Goal: Transaction & Acquisition: Purchase product/service

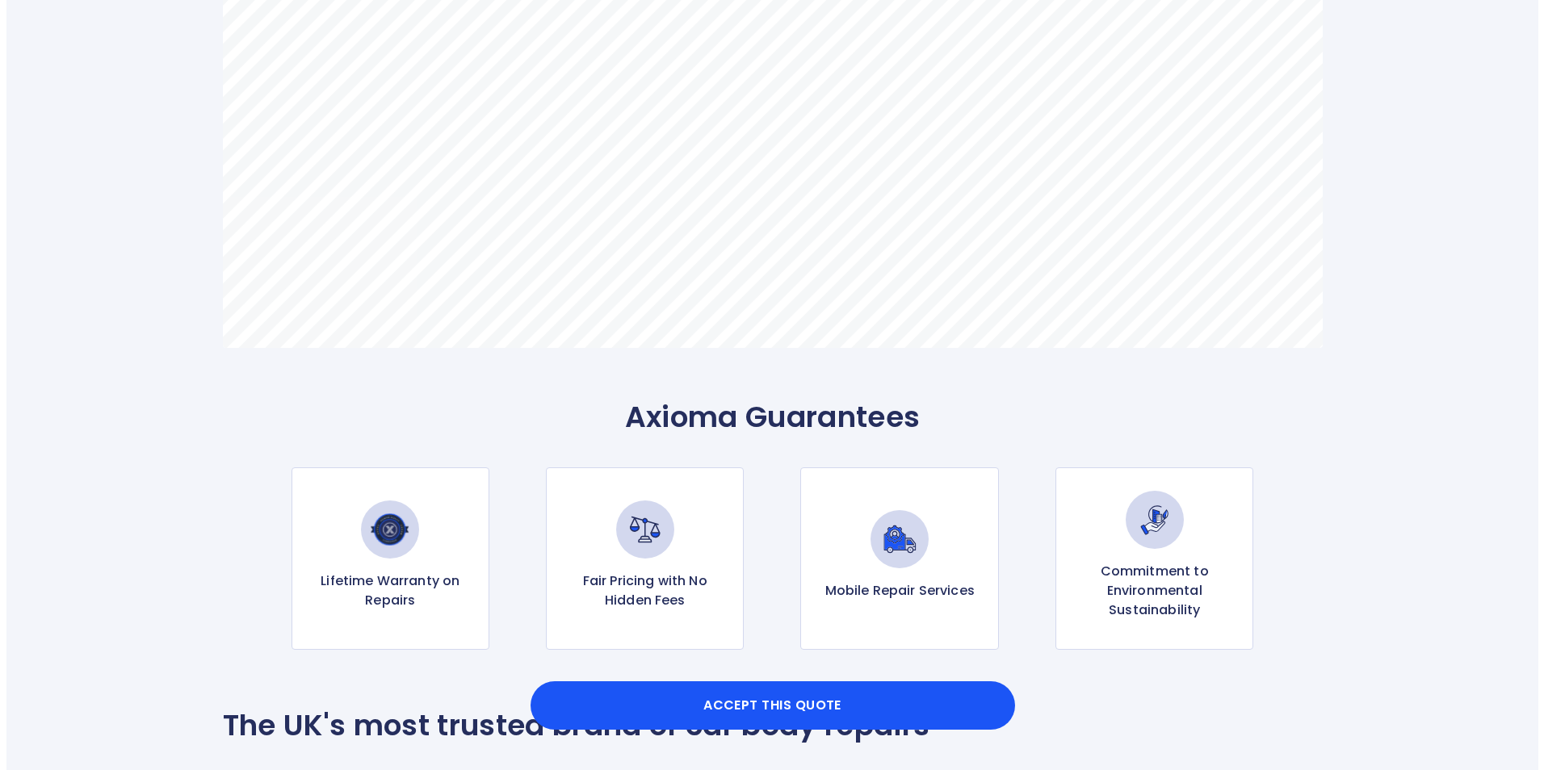
scroll to position [1292, 0]
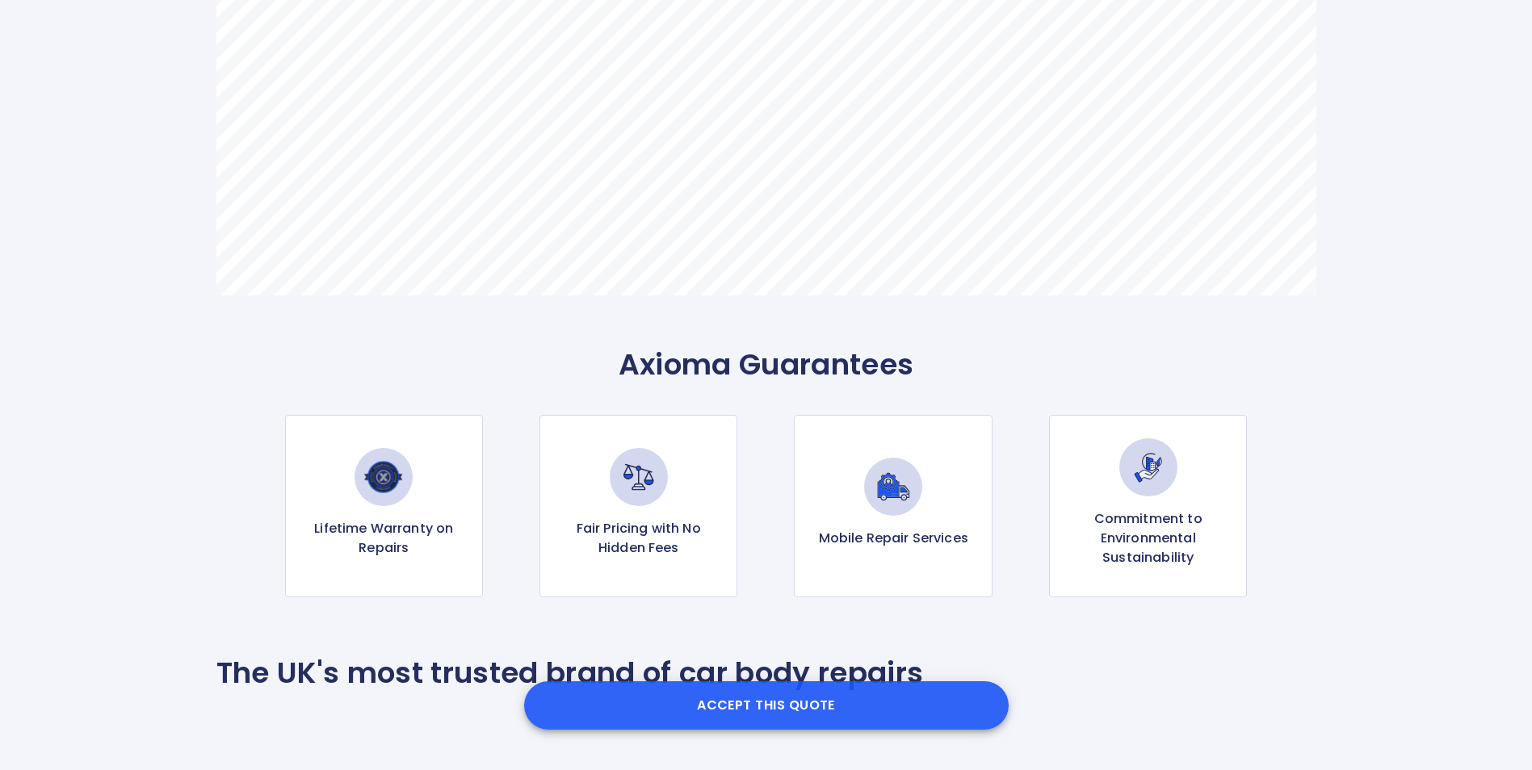
click at [837, 711] on button "Accept this Quote" at bounding box center [766, 705] width 484 height 48
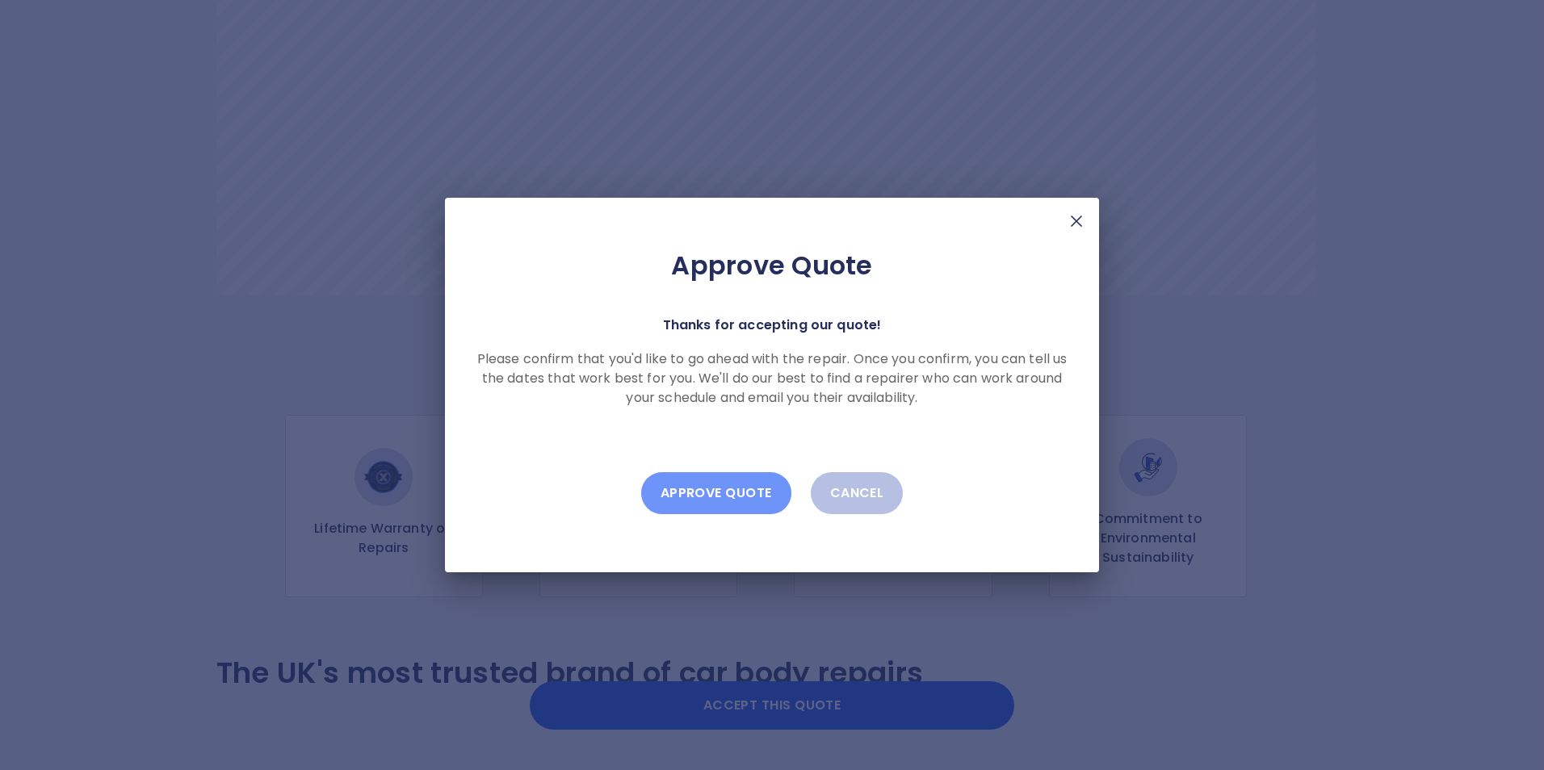
click at [715, 488] on button "Approve Quote" at bounding box center [716, 493] width 150 height 42
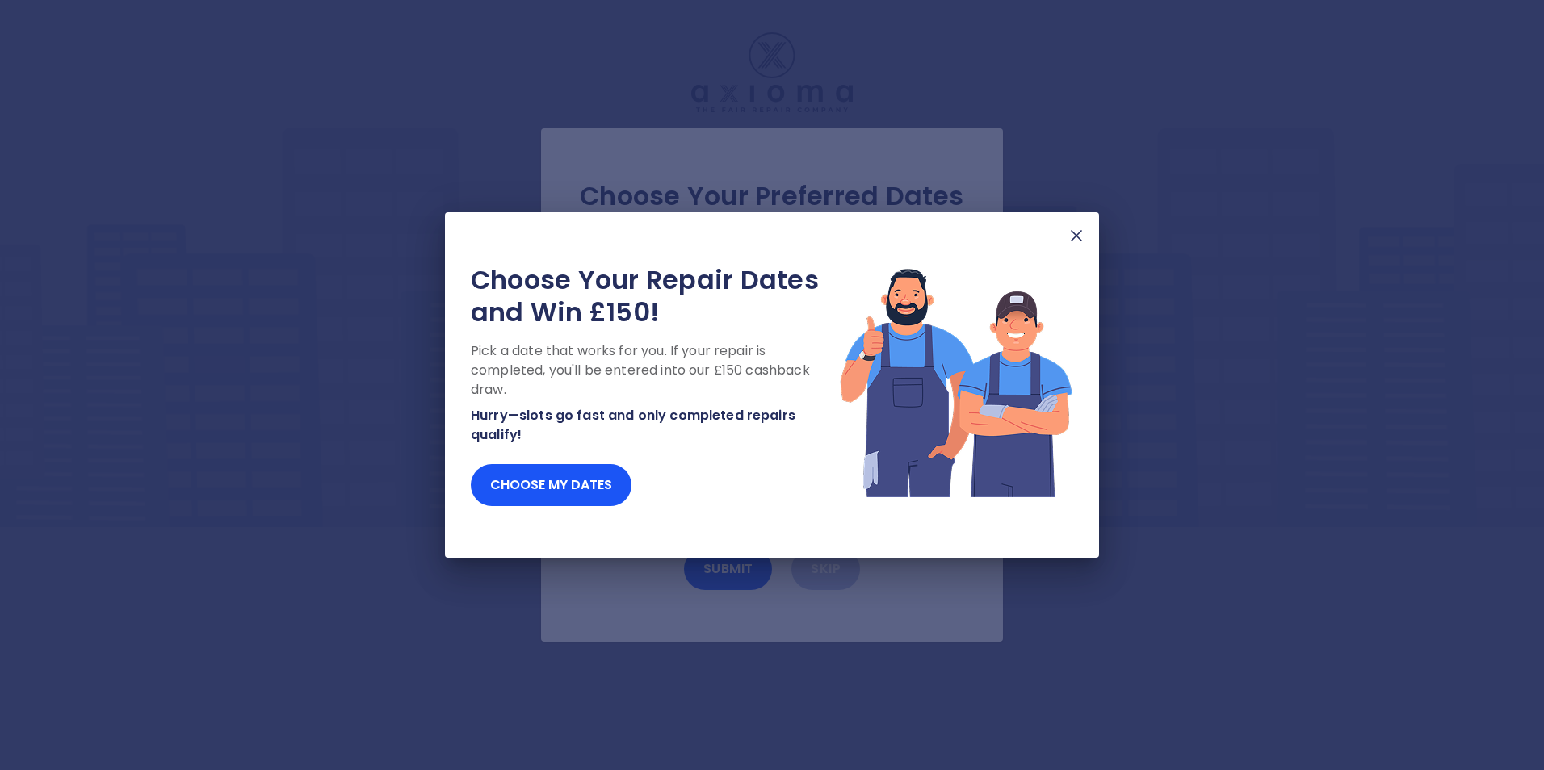
click at [1079, 239] on img at bounding box center [1076, 235] width 19 height 19
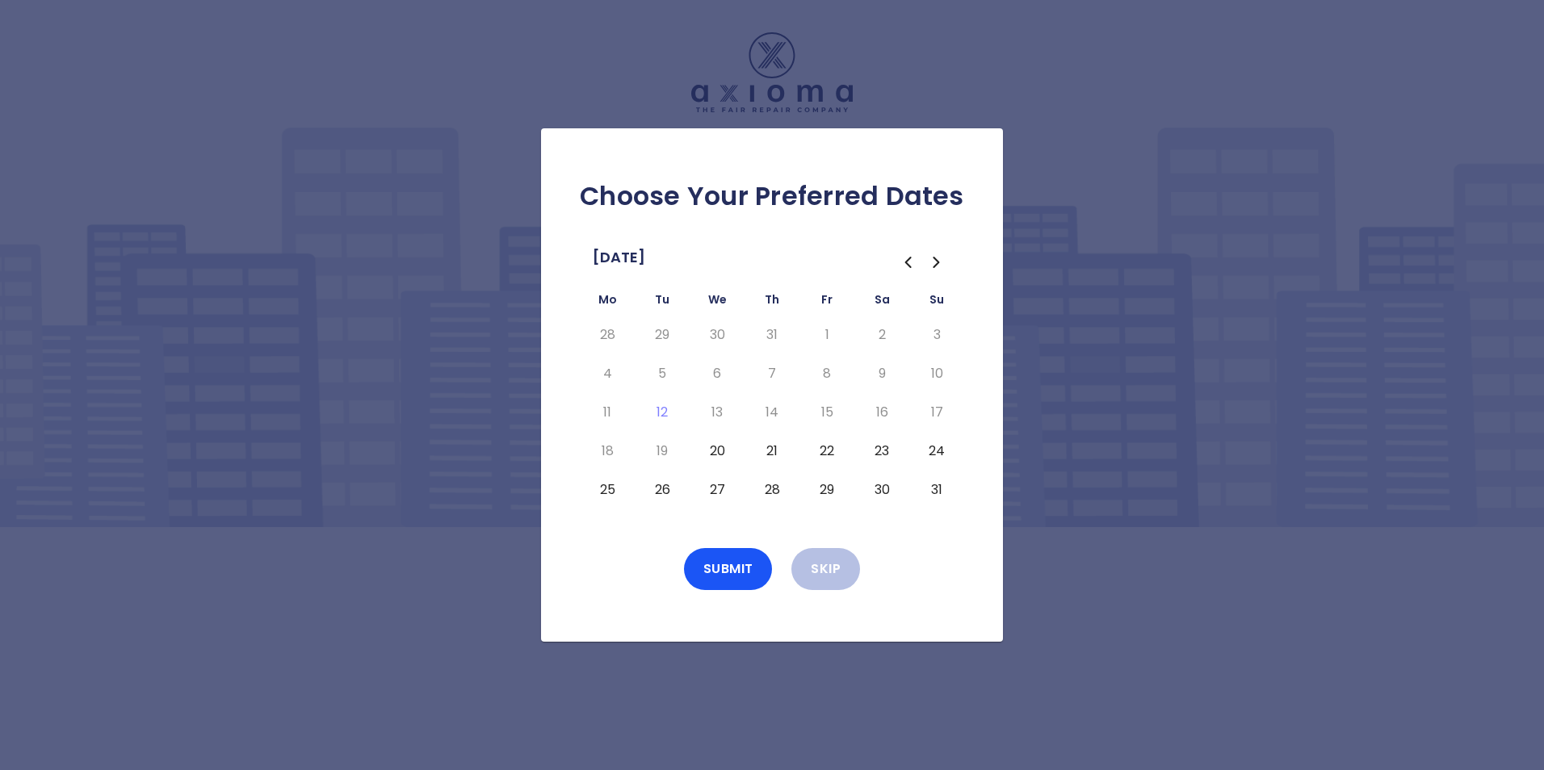
click at [823, 450] on button "22" at bounding box center [826, 451] width 29 height 26
click at [739, 564] on button "Submit" at bounding box center [728, 569] width 89 height 42
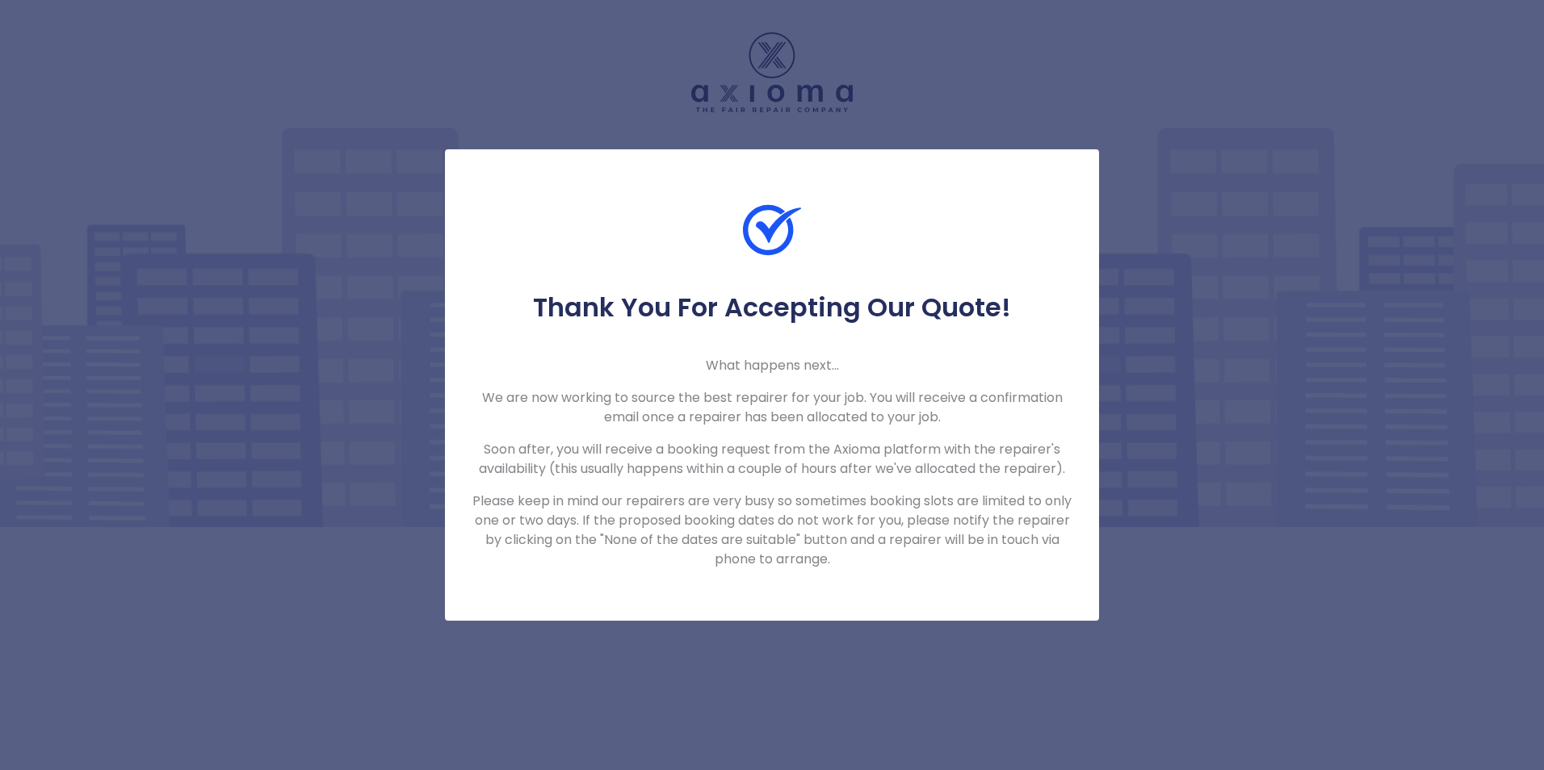
click at [1229, 278] on div "Thank You For Accepting Our Quote! What happens next... We are now working to s…" at bounding box center [772, 385] width 1544 height 770
